Goal: Task Accomplishment & Management: Use online tool/utility

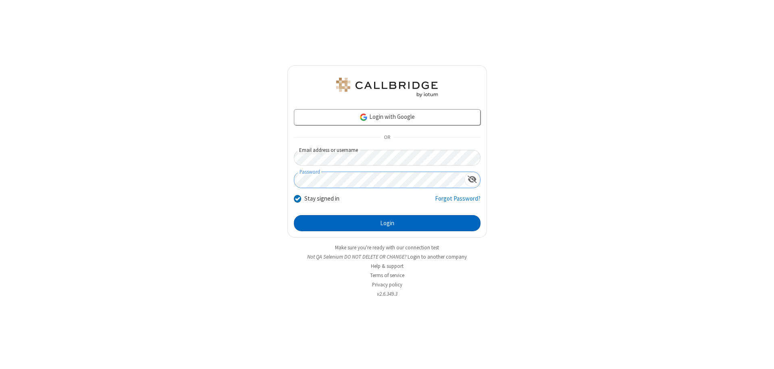
click at [387, 223] on button "Login" at bounding box center [387, 223] width 187 height 16
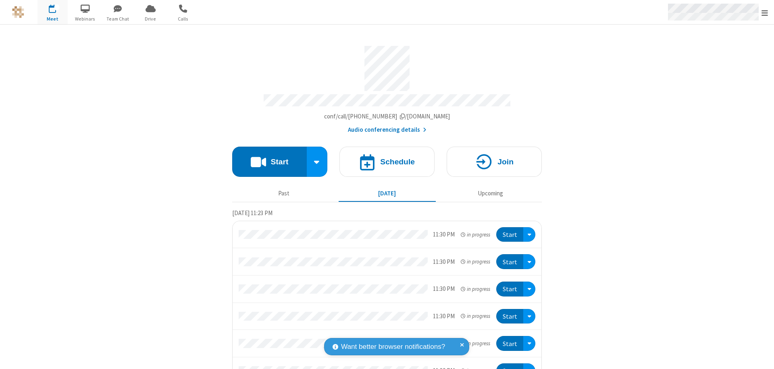
click at [765, 12] on span "Open menu" at bounding box center [764, 13] width 6 height 8
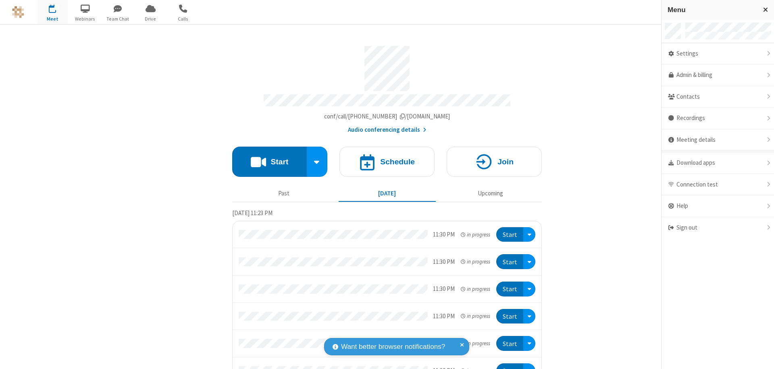
click at [150, 19] on span "Drive" at bounding box center [150, 18] width 30 height 7
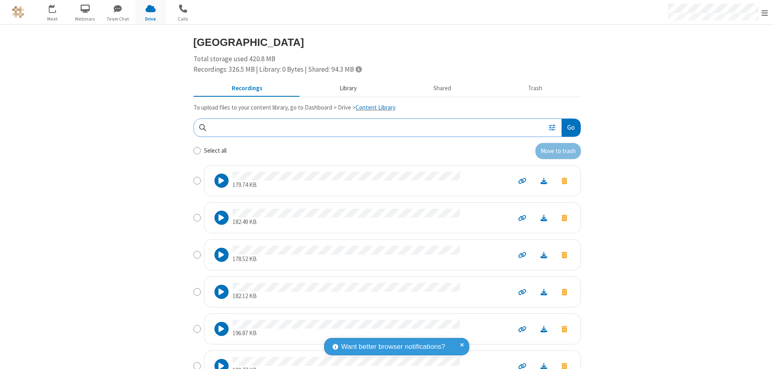
click at [344, 88] on button "Library" at bounding box center [348, 88] width 94 height 15
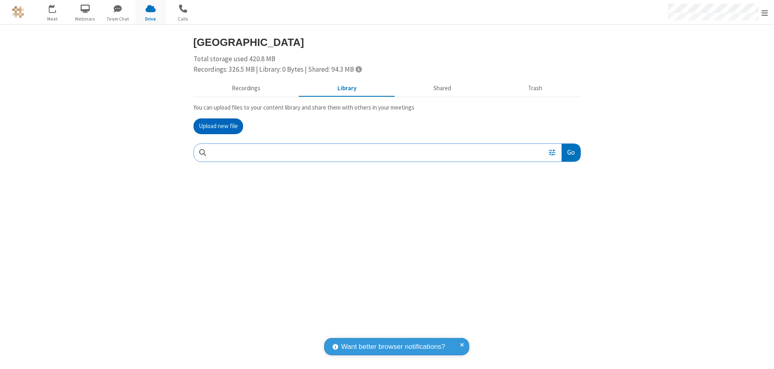
click at [218, 126] on button "Upload new file" at bounding box center [218, 127] width 50 height 16
